Goal: Transaction & Acquisition: Subscribe to service/newsletter

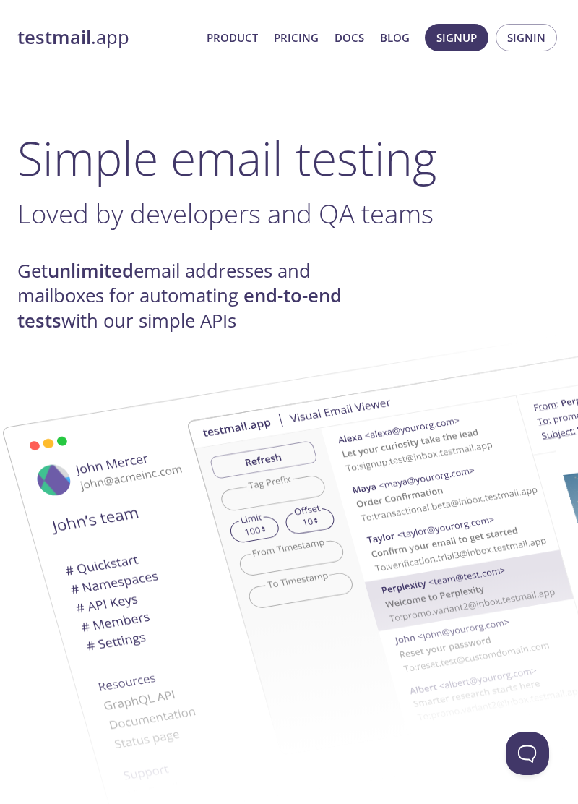
click at [303, 39] on link "Pricing" at bounding box center [296, 37] width 45 height 19
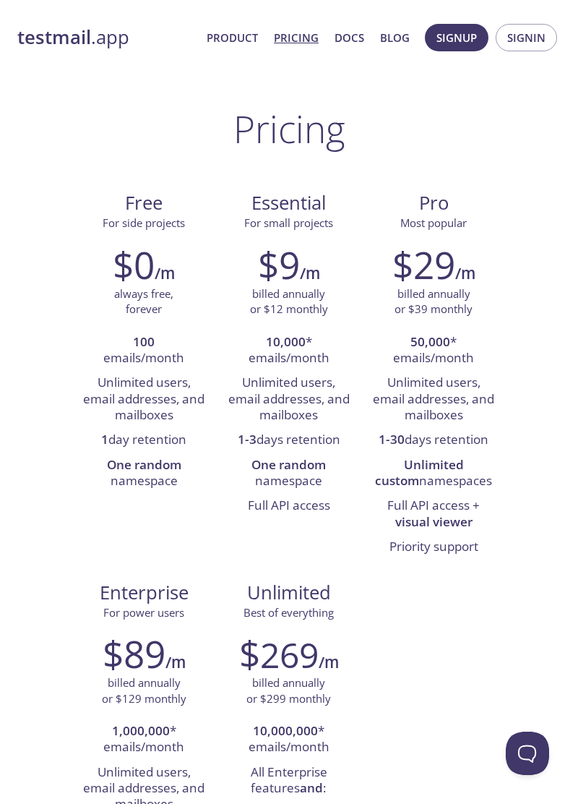
click at [450, 41] on span "Signup" at bounding box center [456, 37] width 40 height 19
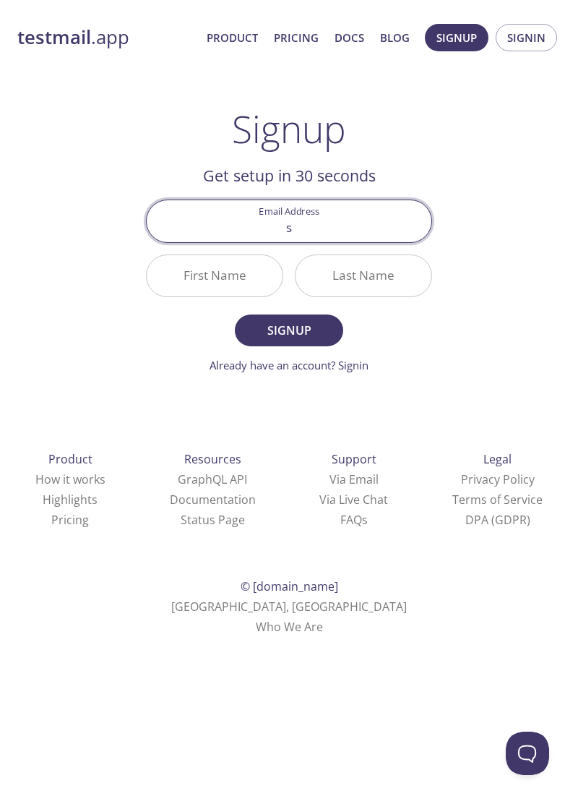
type input "[EMAIL_ADDRESS][DOMAIN_NAME]"
click at [212, 275] on input "First Name" at bounding box center [215, 275] width 136 height 41
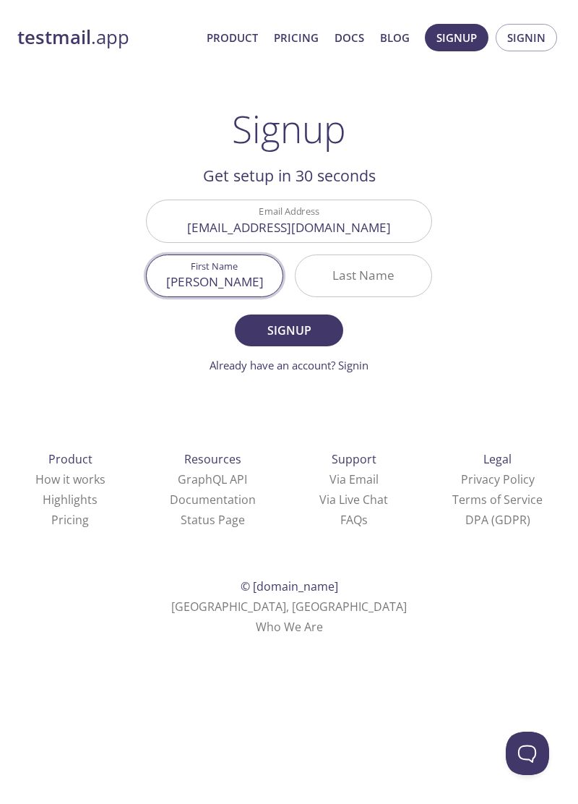
type input "[PERSON_NAME]"
click at [356, 256] on input "Last Name" at bounding box center [364, 275] width 136 height 41
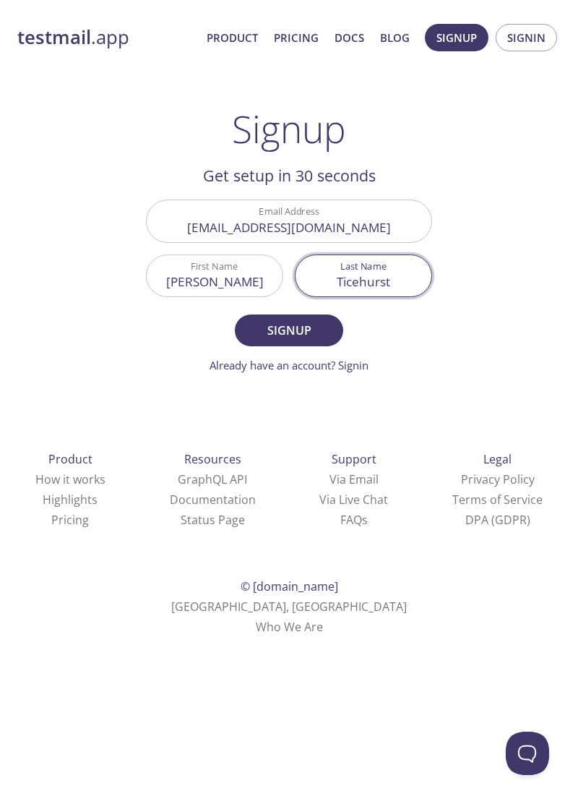
type input "Ticehurst"
click at [286, 323] on span "Signup" at bounding box center [289, 330] width 77 height 20
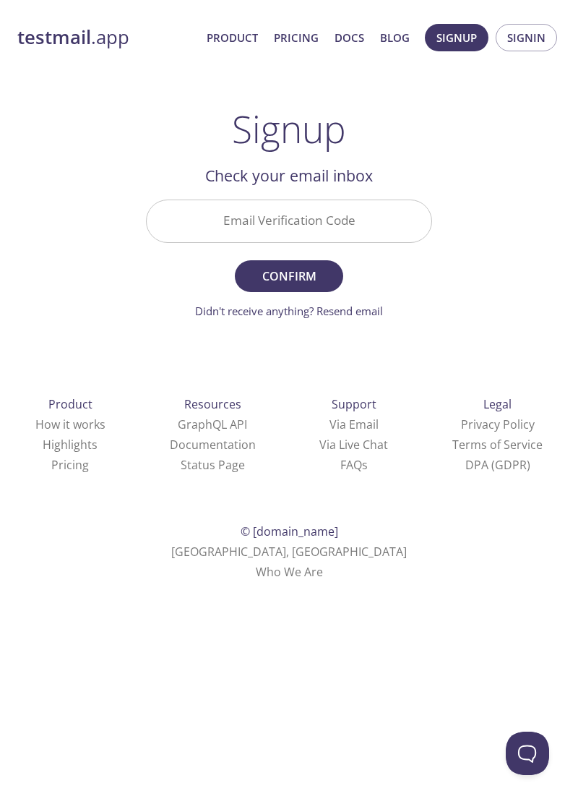
click at [254, 221] on input "Email Verification Code" at bounding box center [289, 220] width 285 height 41
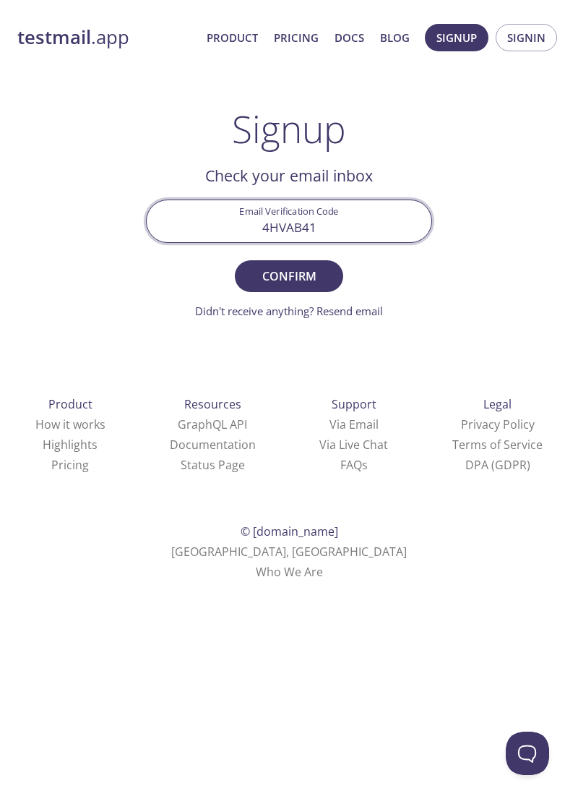
type input "4HVAB41"
click at [272, 267] on span "Confirm" at bounding box center [289, 276] width 77 height 20
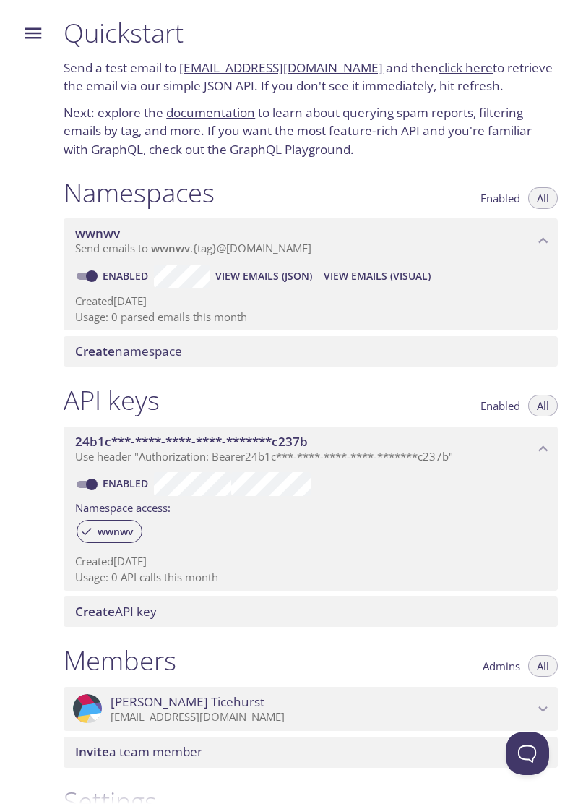
click at [30, 25] on icon "Menu" at bounding box center [33, 33] width 22 height 22
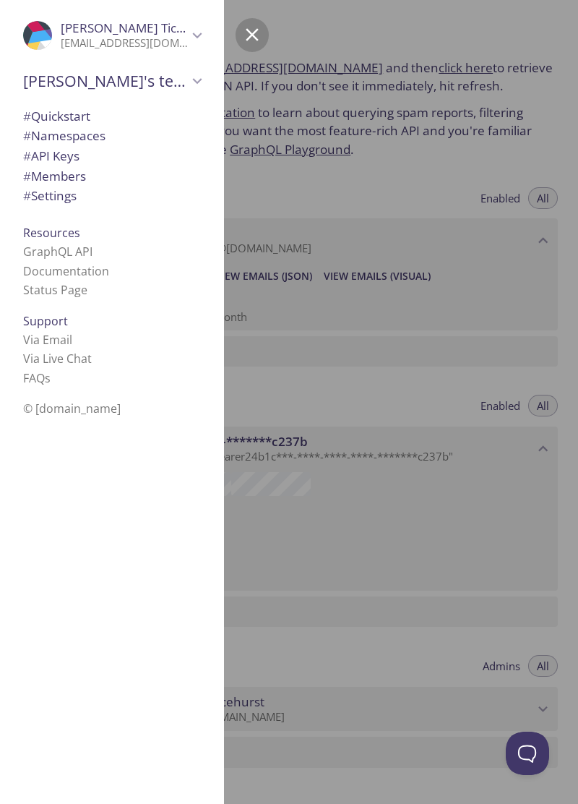
click at [447, 73] on div at bounding box center [341, 402] width 578 height 804
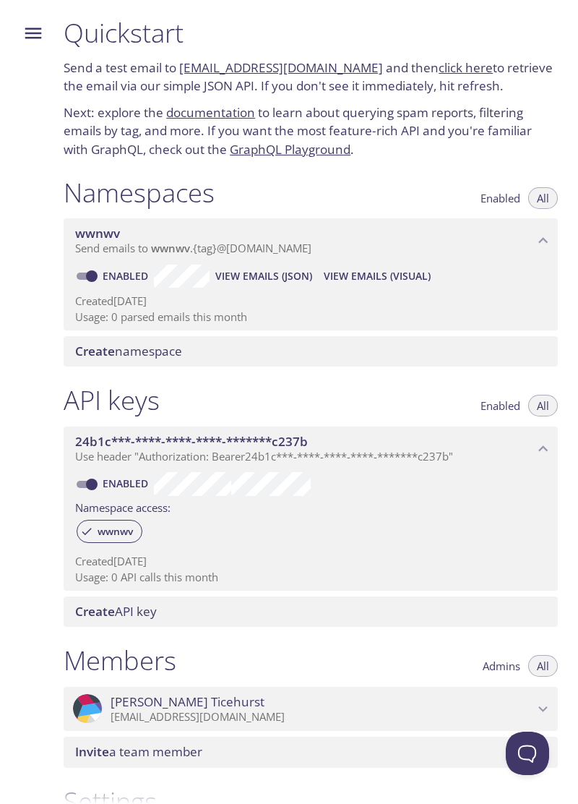
click at [450, 66] on link "click here" at bounding box center [466, 67] width 54 height 17
click at [373, 277] on span "View Emails (Visual)" at bounding box center [377, 275] width 107 height 17
click at [249, 273] on span "View Emails (JSON)" at bounding box center [263, 275] width 97 height 17
click at [113, 533] on span "wwnwv" at bounding box center [115, 531] width 53 height 13
click at [99, 530] on span "wwnwv" at bounding box center [115, 531] width 53 height 13
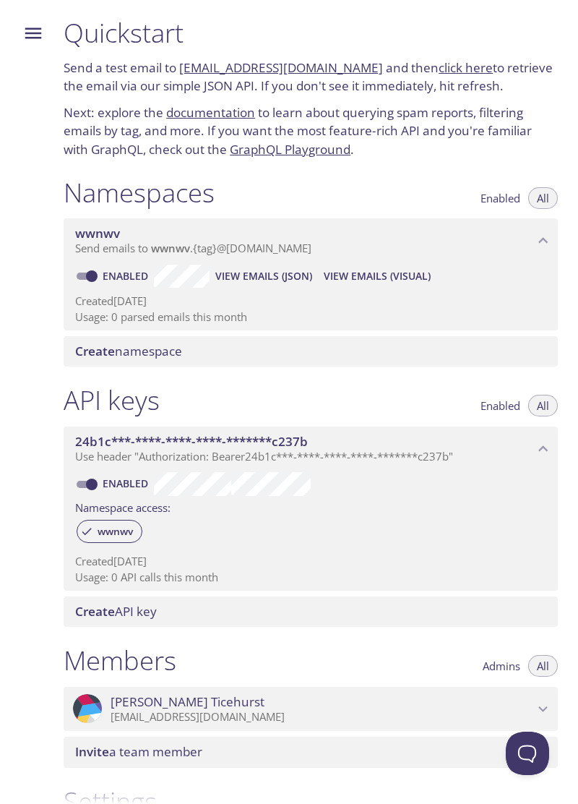
click at [26, 42] on icon "Menu" at bounding box center [33, 33] width 22 height 22
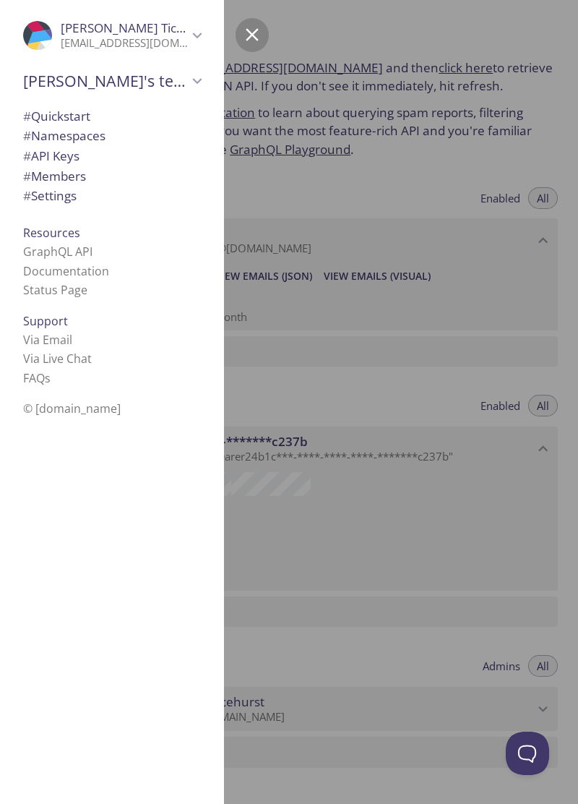
click at [35, 267] on link "Documentation" at bounding box center [66, 271] width 86 height 16
